Goal: Task Accomplishment & Management: Complete application form

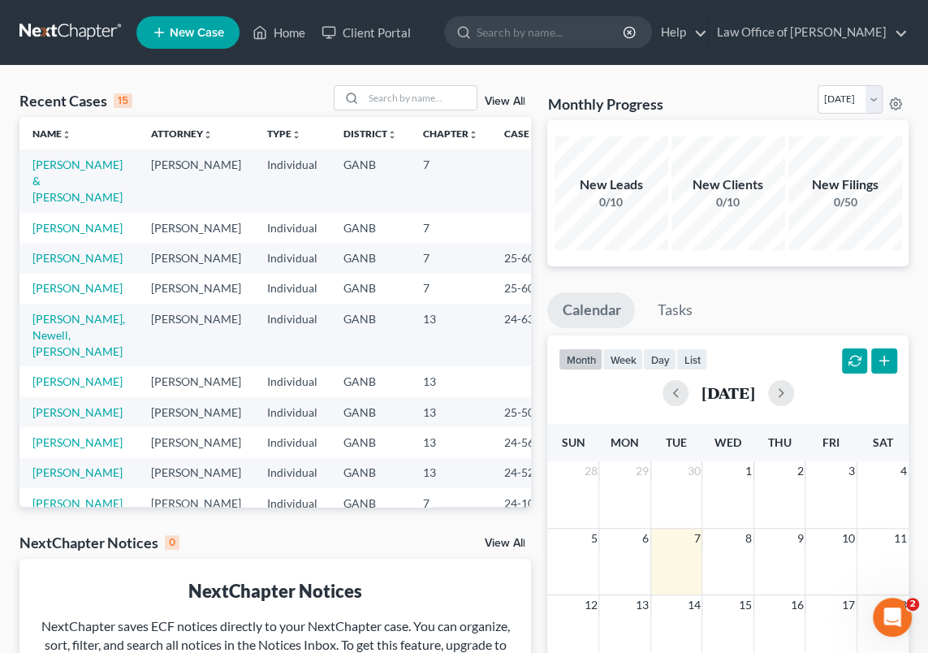
click at [50, 173] on td "[PERSON_NAME] & [PERSON_NAME]" at bounding box center [78, 180] width 119 height 63
drag, startPoint x: 50, startPoint y: 173, endPoint x: 54, endPoint y: 162, distance: 12.1
click at [54, 162] on link "[PERSON_NAME] & [PERSON_NAME]" at bounding box center [77, 181] width 90 height 46
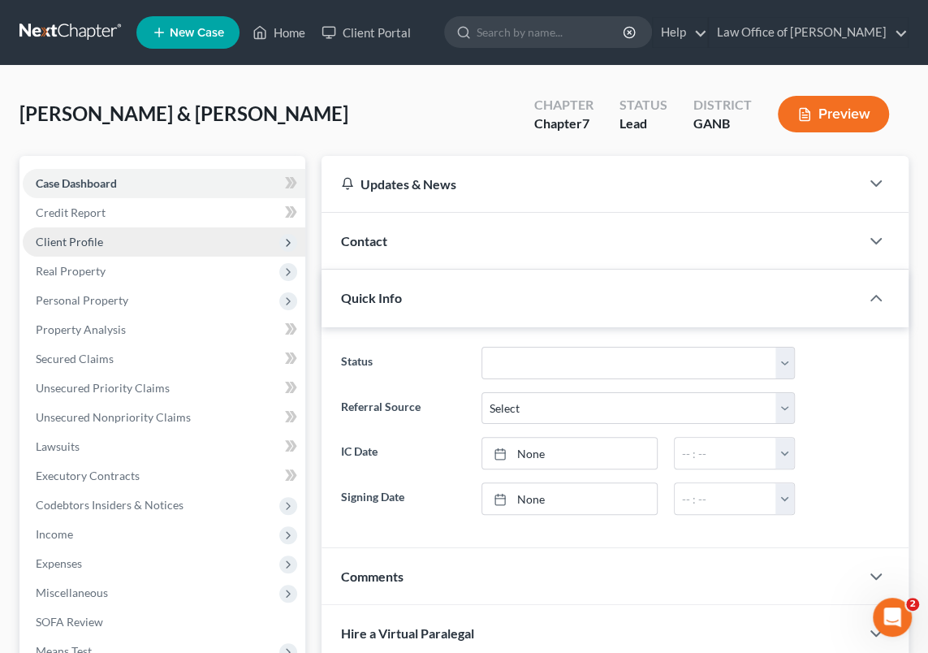
click at [85, 237] on span "Client Profile" at bounding box center [69, 242] width 67 height 14
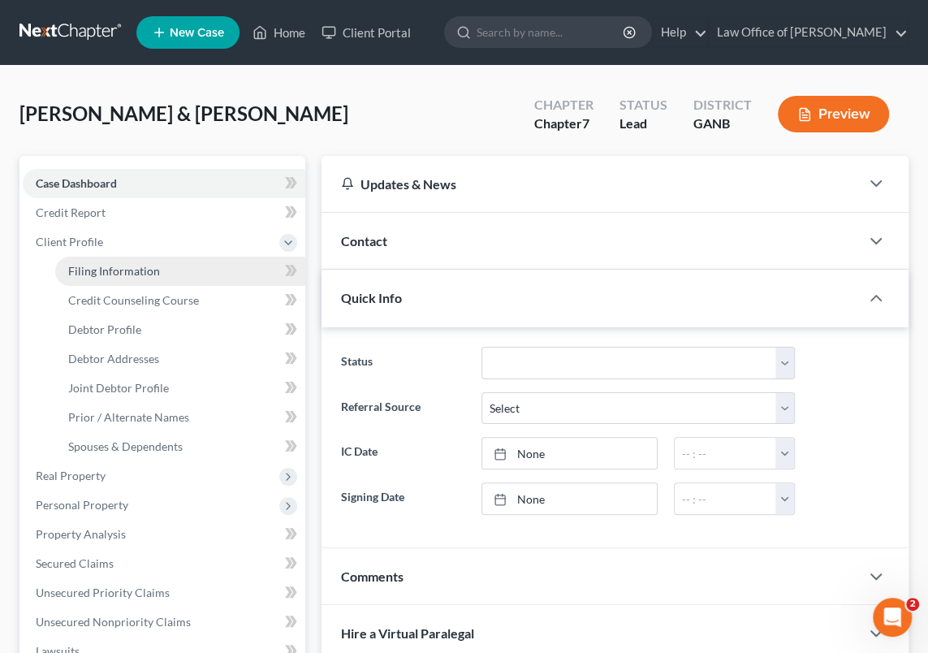
click at [106, 268] on span "Filing Information" at bounding box center [114, 271] width 92 height 14
select select "1"
select select "0"
select select "10"
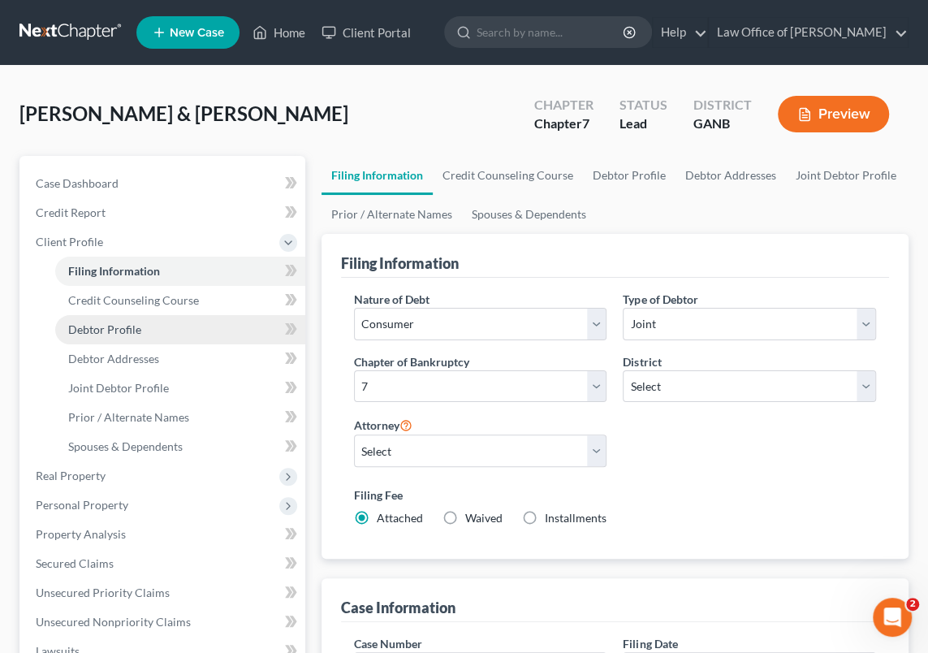
click at [110, 329] on span "Debtor Profile" at bounding box center [104, 329] width 73 height 14
select select "1"
select select "2"
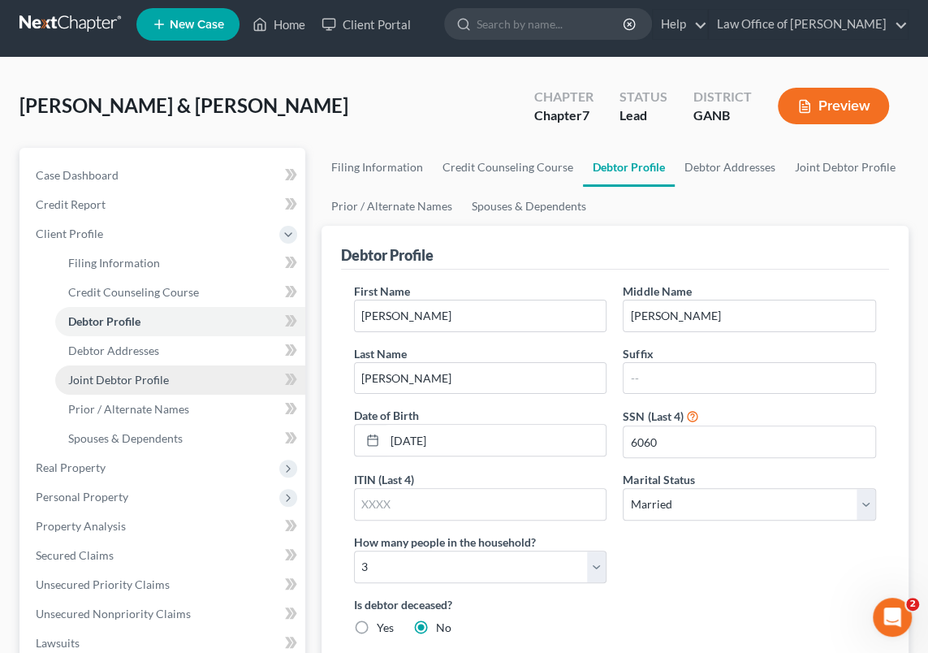
scroll to position [2, 0]
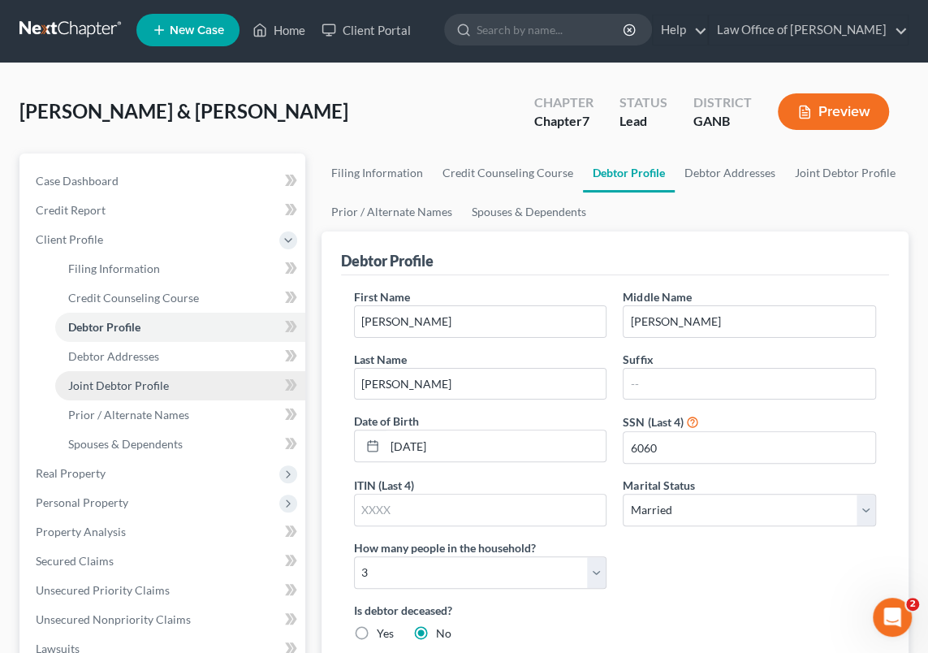
click at [140, 384] on span "Joint Debtor Profile" at bounding box center [118, 385] width 101 height 14
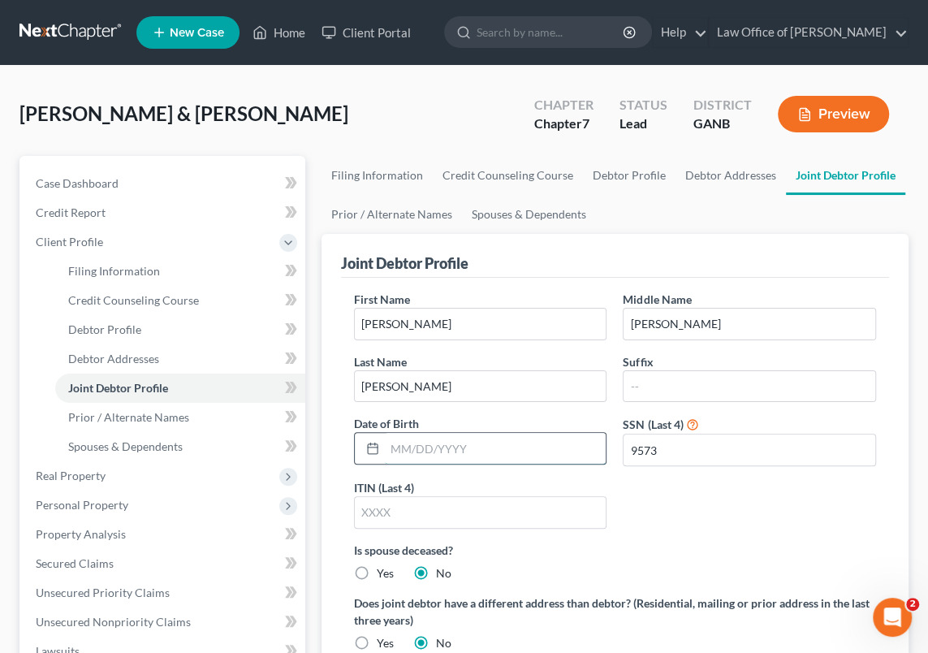
click at [387, 444] on input "text" at bounding box center [496, 448] width 222 height 31
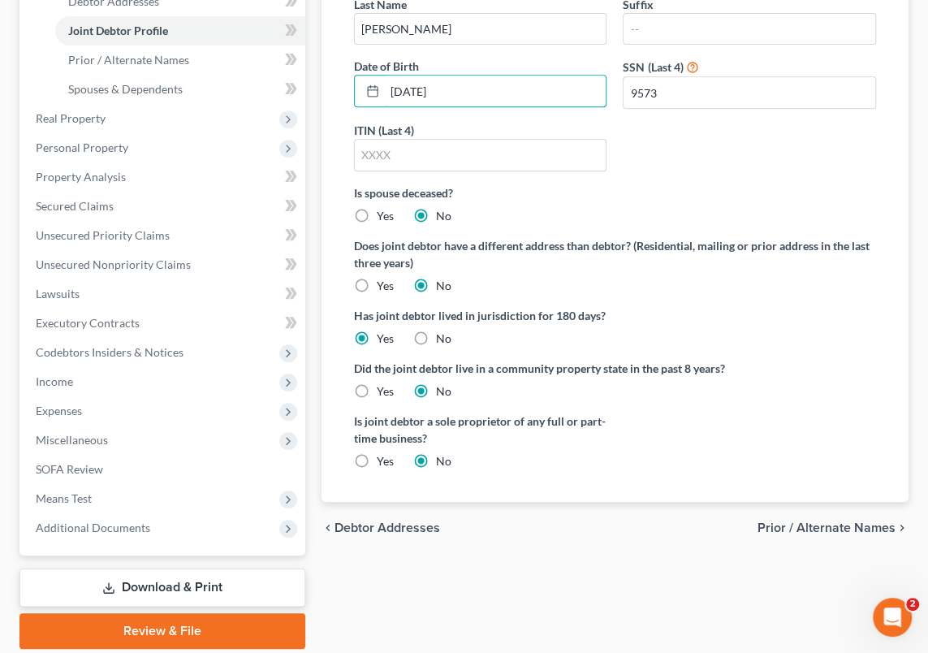
scroll to position [413, 0]
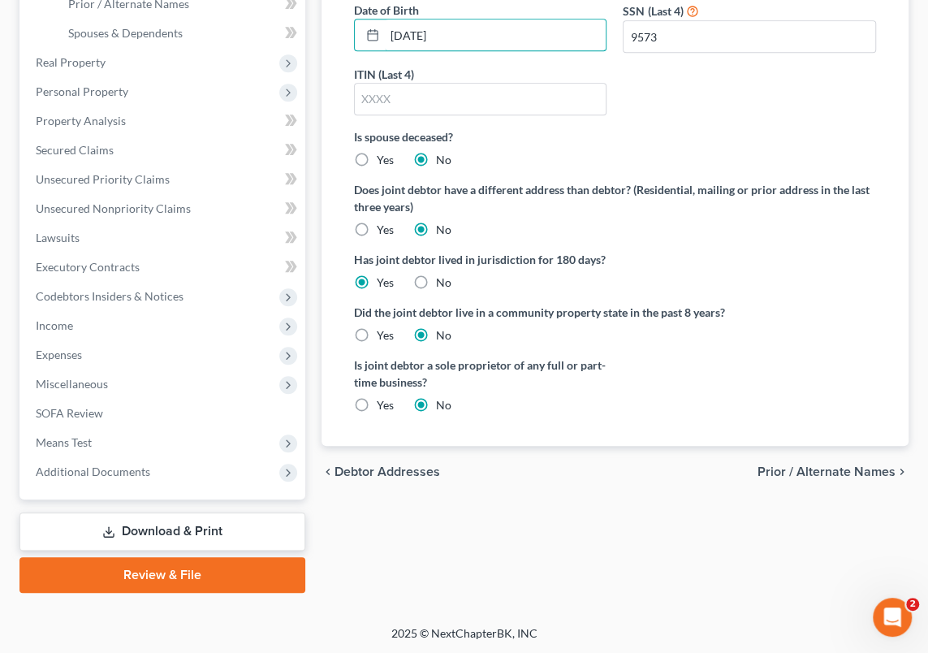
type input "[DATE]"
click at [815, 470] on span "Prior / Alternate Names" at bounding box center [827, 471] width 138 height 13
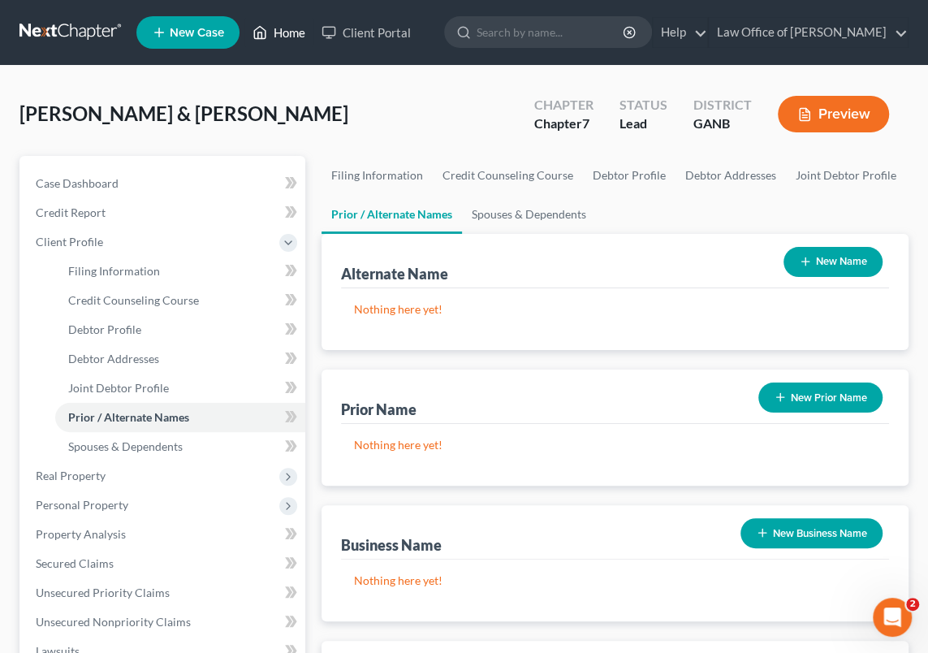
click at [280, 32] on link "Home" at bounding box center [278, 32] width 69 height 29
